Goal: Information Seeking & Learning: Learn about a topic

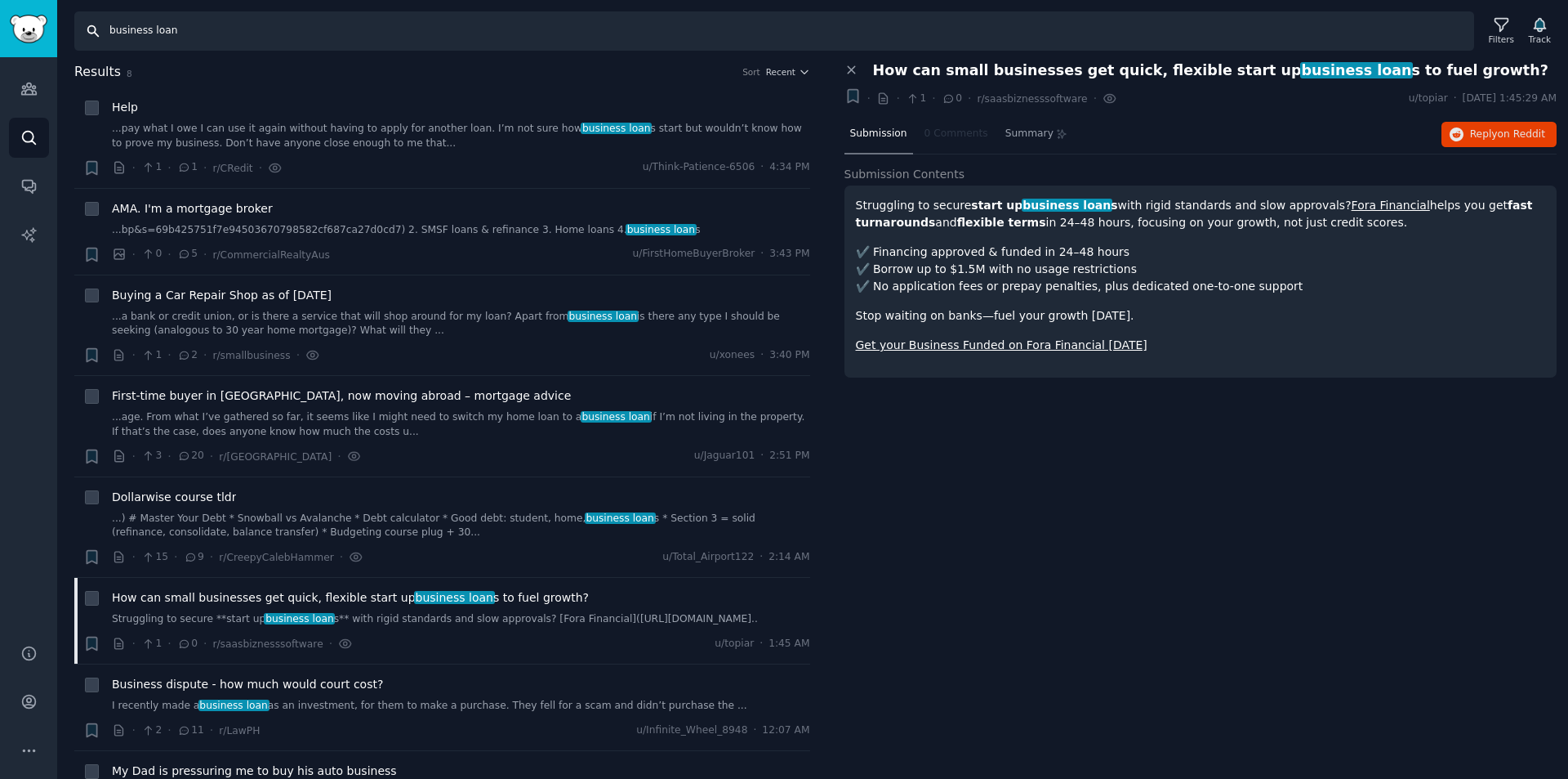
click at [153, 25] on input "business loan" at bounding box center [774, 31] width 1400 height 40
type input "e"
type input "fix and flip"
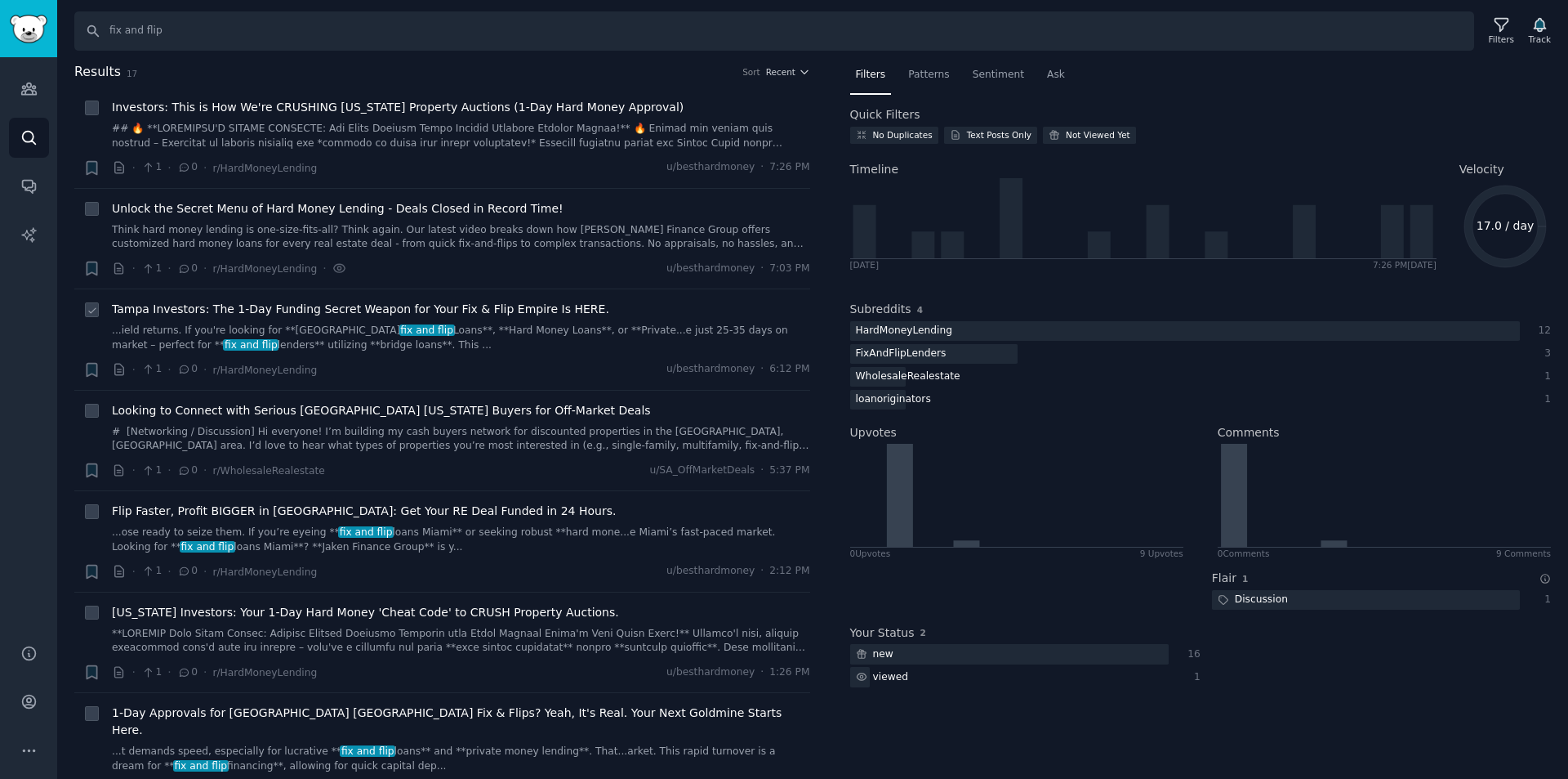
click at [426, 323] on link "...ield returns. If you're looking for **Tampa fix and flip Loans**, **Hard Mon…" at bounding box center [461, 338] width 699 height 29
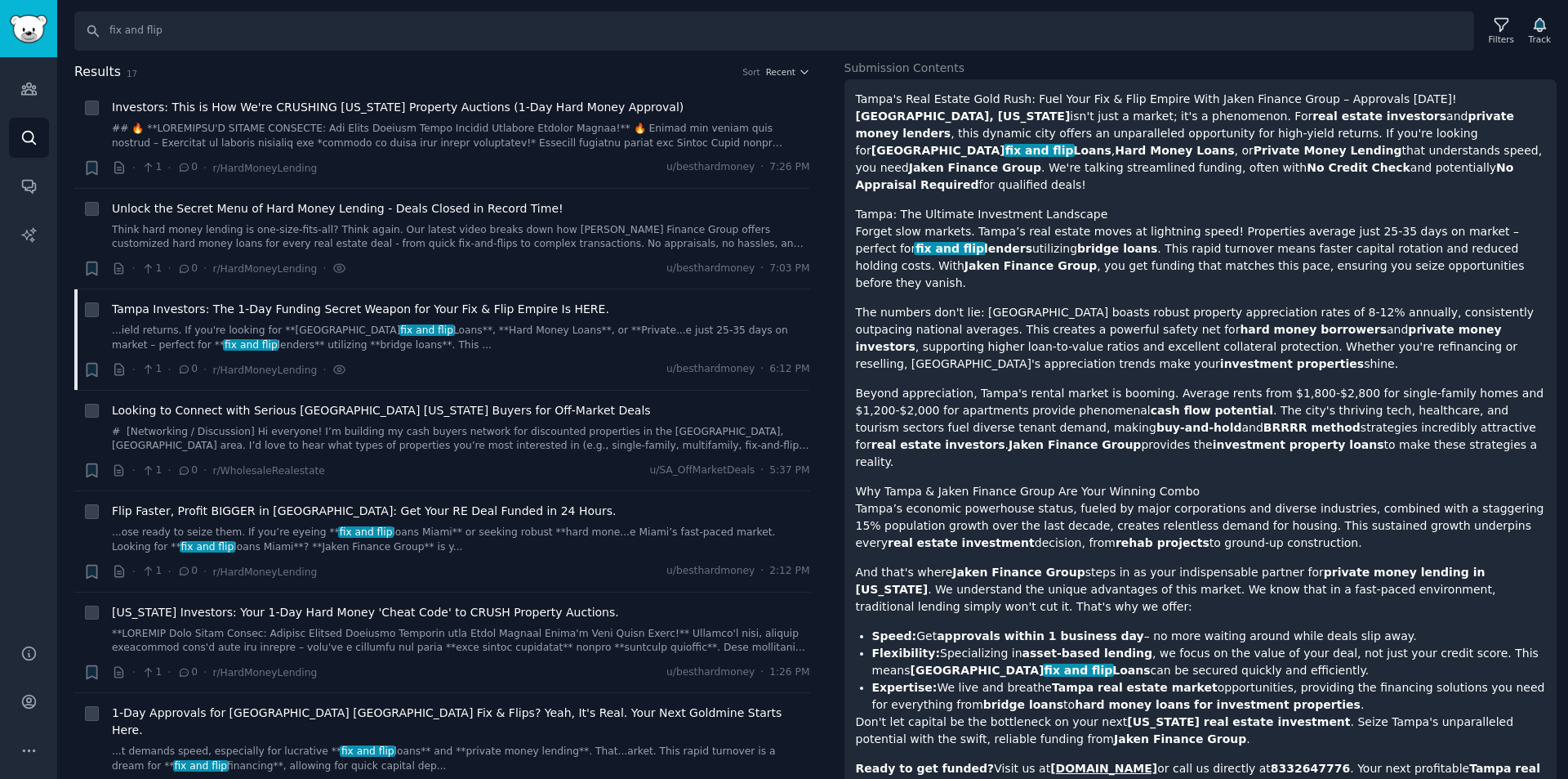
scroll to position [125, 0]
click at [1129, 761] on link "[DOMAIN_NAME]" at bounding box center [1104, 767] width 107 height 13
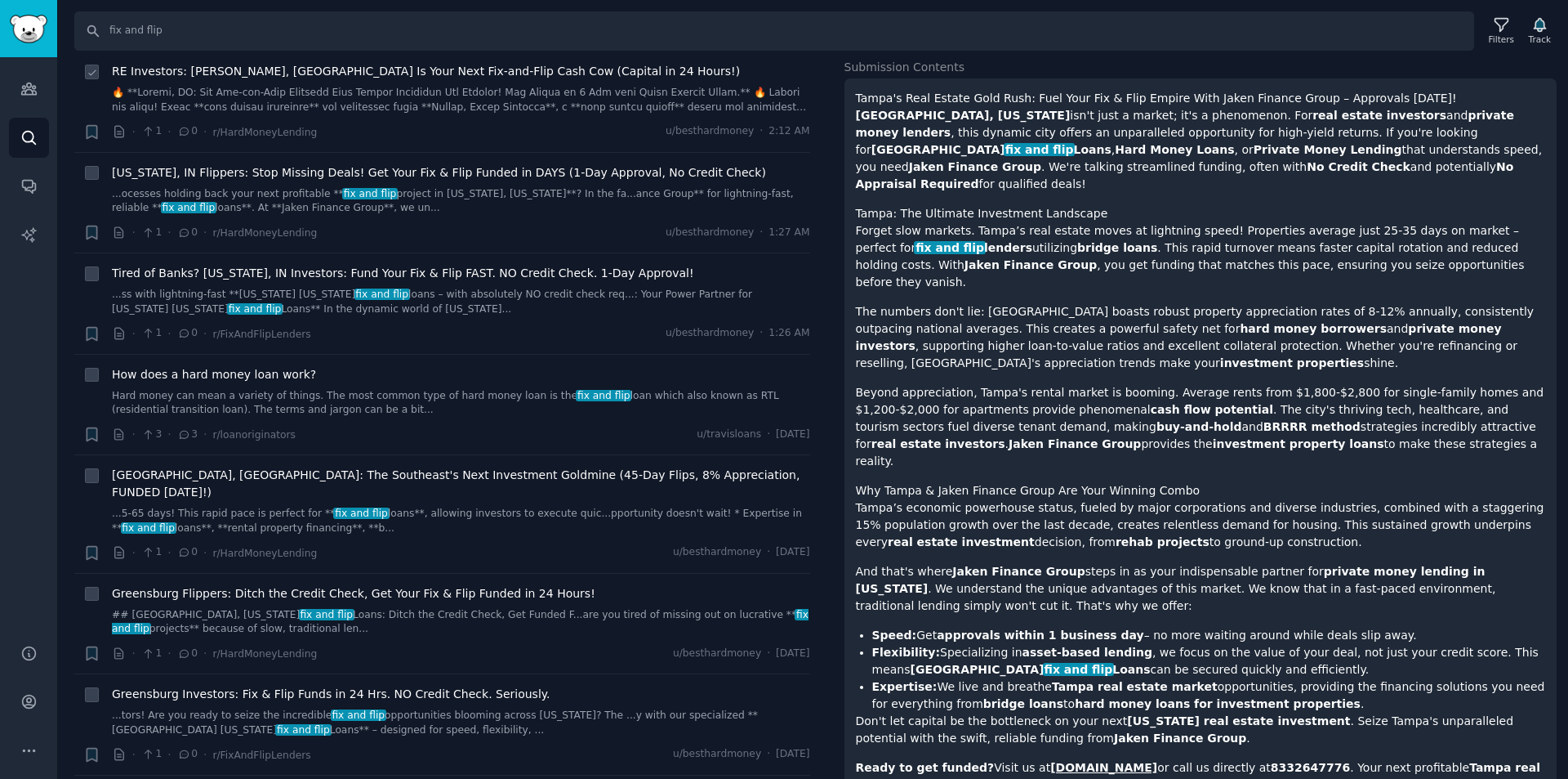
scroll to position [1081, 0]
